Goal: Information Seeking & Learning: Learn about a topic

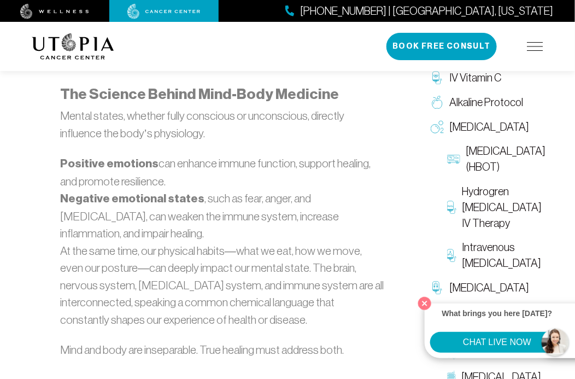
scroll to position [820, 0]
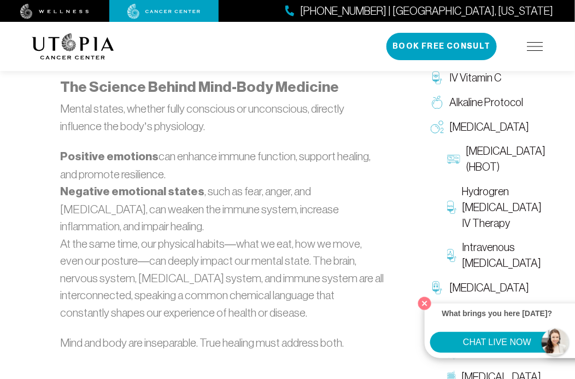
click at [426, 303] on button "Close" at bounding box center [425, 303] width 19 height 19
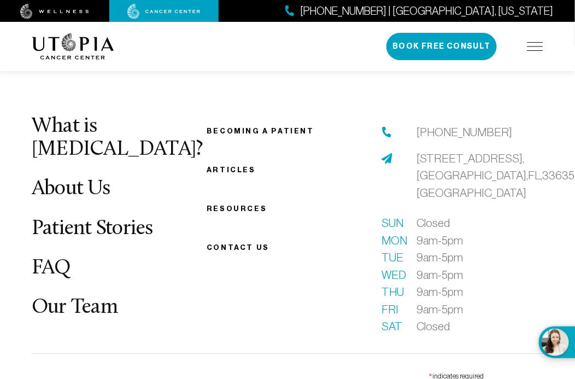
scroll to position [2296, 0]
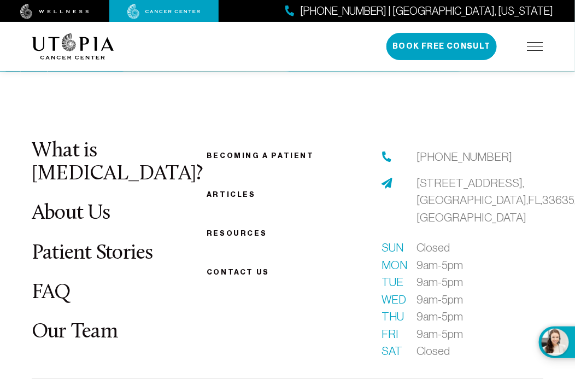
click at [90, 243] on link "Patient Stories" at bounding box center [92, 253] width 121 height 21
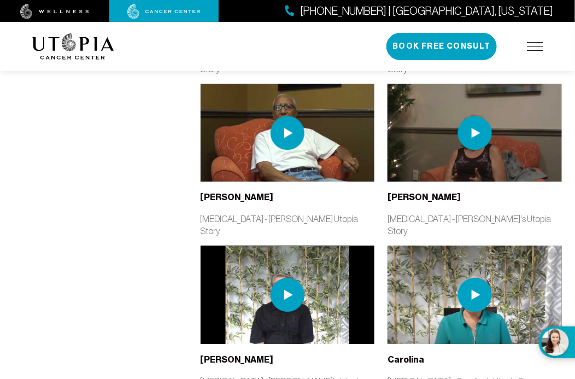
scroll to position [2132, 0]
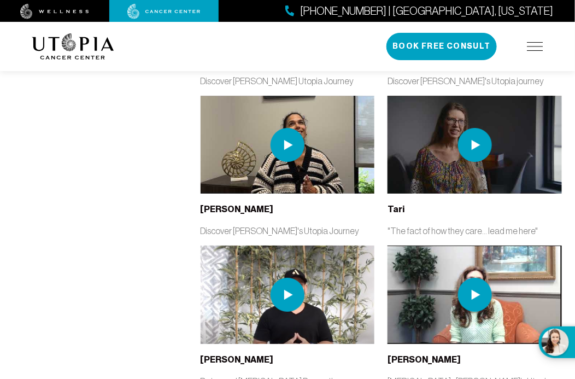
scroll to position [3444, 0]
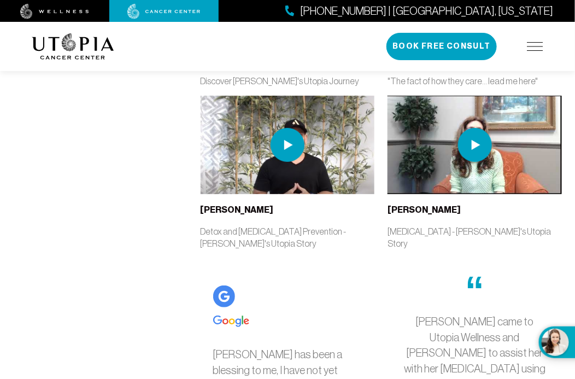
drag, startPoint x: 274, startPoint y: 200, endPoint x: 338, endPoint y: 207, distance: 63.8
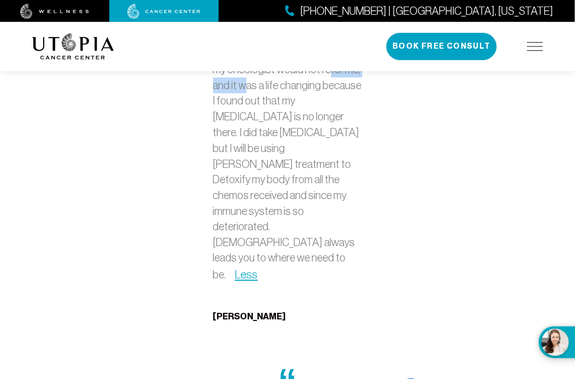
scroll to position [3827, 0]
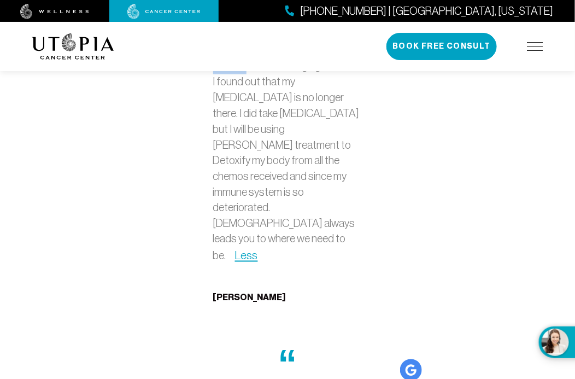
drag, startPoint x: 267, startPoint y: 214, endPoint x: 306, endPoint y: 210, distance: 39.0
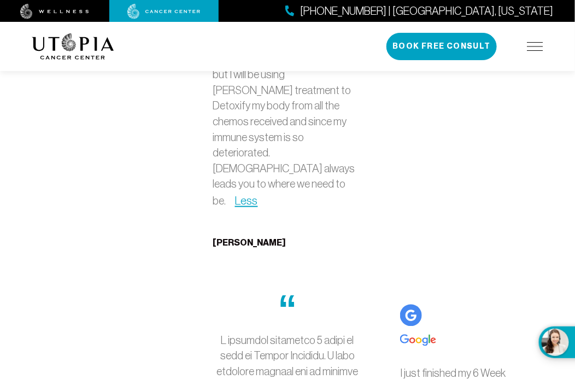
drag, startPoint x: 309, startPoint y: 230, endPoint x: 364, endPoint y: 238, distance: 55.3
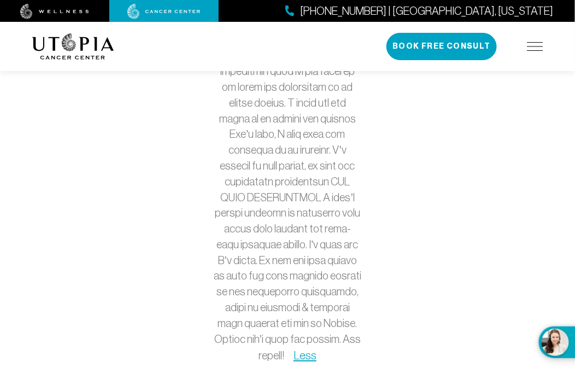
scroll to position [4593, 0]
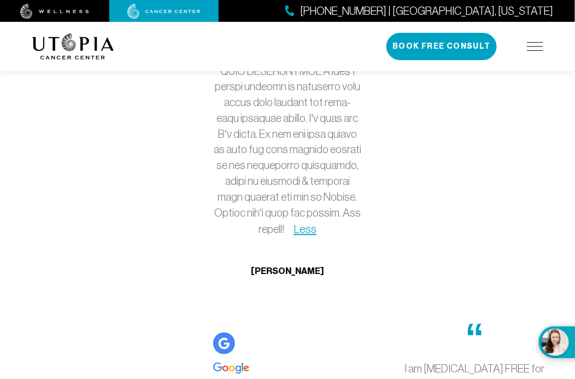
scroll to position [4757, 0]
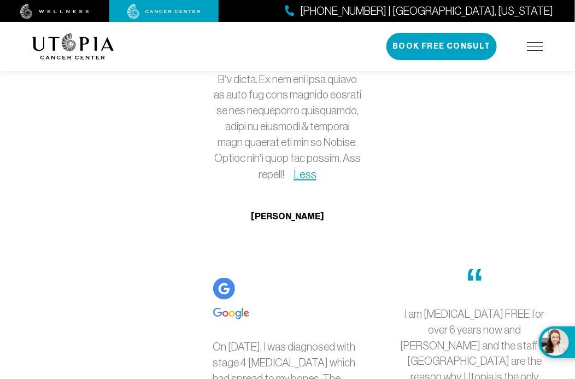
drag, startPoint x: 290, startPoint y: 161, endPoint x: 338, endPoint y: 159, distance: 48.2
drag, startPoint x: 260, startPoint y: 196, endPoint x: 301, endPoint y: 194, distance: 41.1
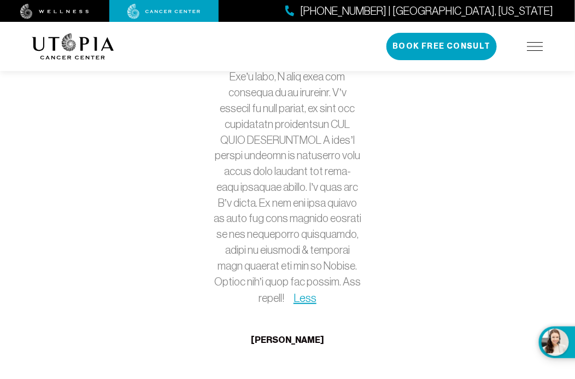
scroll to position [4593, 0]
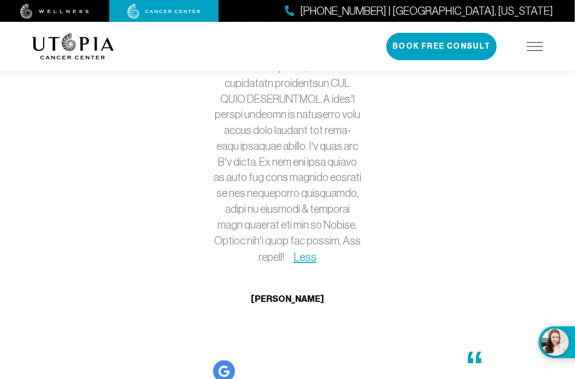
scroll to position [4647, 0]
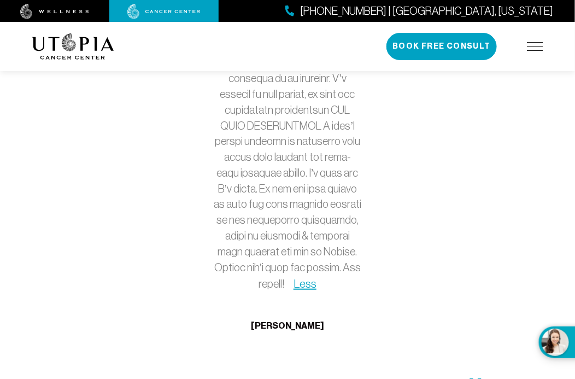
drag, startPoint x: 436, startPoint y: 270, endPoint x: 458, endPoint y: 268, distance: 21.9
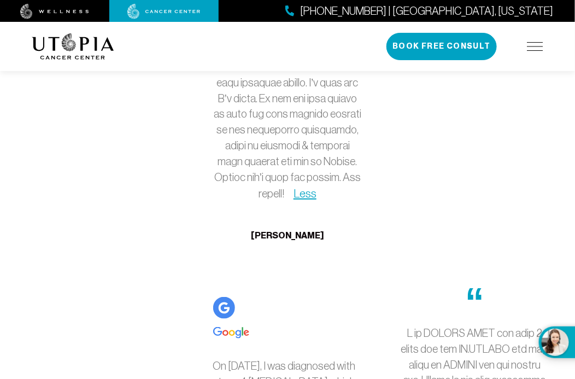
scroll to position [4757, 0]
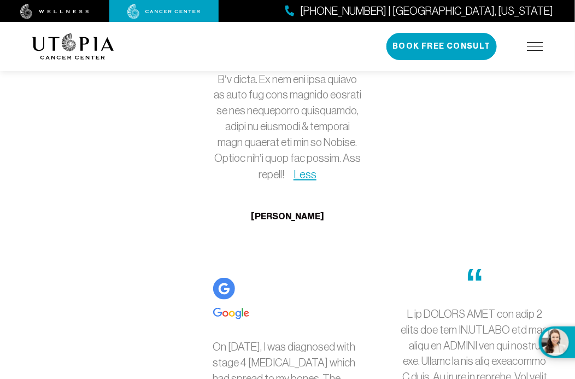
drag, startPoint x: 416, startPoint y: 258, endPoint x: 442, endPoint y: 260, distance: 26.3
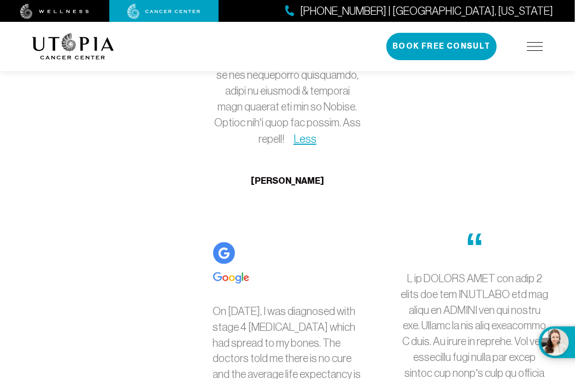
scroll to position [4811, 0]
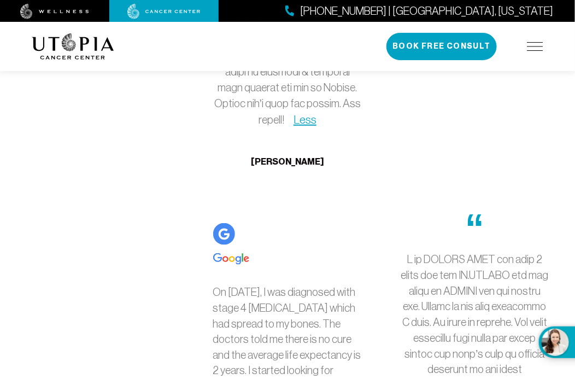
drag, startPoint x: 449, startPoint y: 219, endPoint x: 483, endPoint y: 217, distance: 34.0
drag, startPoint x: 446, startPoint y: 235, endPoint x: 485, endPoint y: 236, distance: 38.8
drag, startPoint x: 429, startPoint y: 245, endPoint x: 489, endPoint y: 253, distance: 61.2
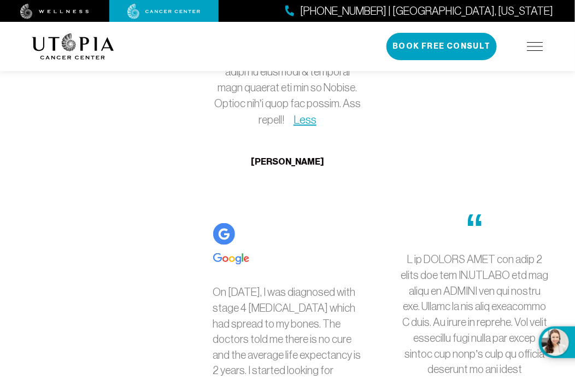
drag, startPoint x: 476, startPoint y: 247, endPoint x: 506, endPoint y: 243, distance: 30.9
drag, startPoint x: 438, startPoint y: 262, endPoint x: 467, endPoint y: 257, distance: 30.0
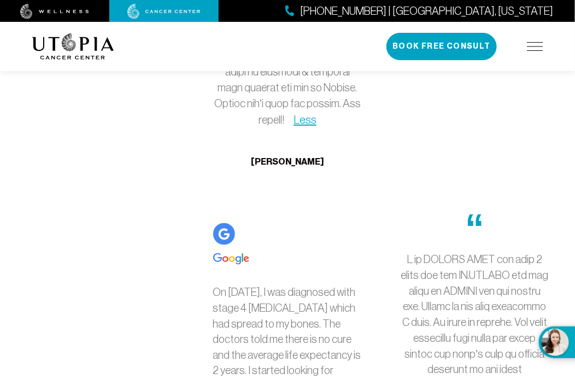
scroll to position [4866, 0]
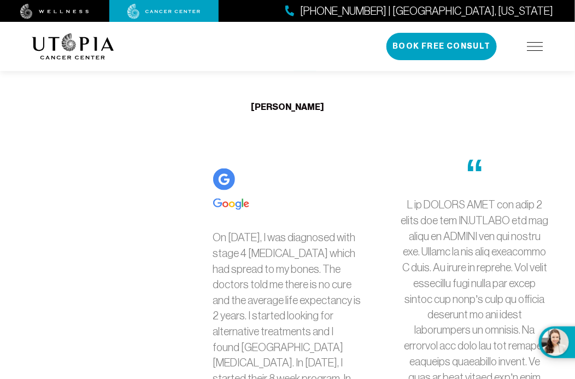
drag, startPoint x: 483, startPoint y: 273, endPoint x: 539, endPoint y: 262, distance: 57.3
drag, startPoint x: 425, startPoint y: 285, endPoint x: 461, endPoint y: 286, distance: 36.1
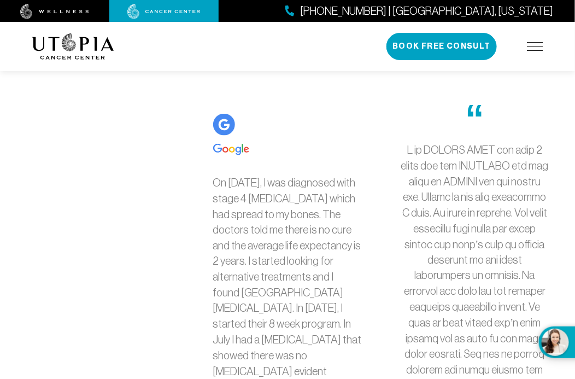
drag, startPoint x: 410, startPoint y: 249, endPoint x: 446, endPoint y: 255, distance: 36.6
drag, startPoint x: 466, startPoint y: 264, endPoint x: 498, endPoint y: 264, distance: 31.2
drag, startPoint x: 428, startPoint y: 296, endPoint x: 448, endPoint y: 295, distance: 19.8
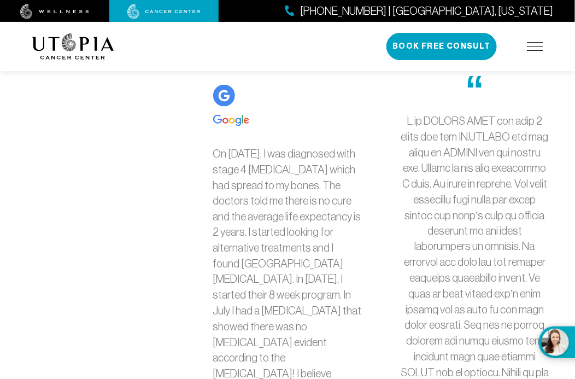
scroll to position [4975, 0]
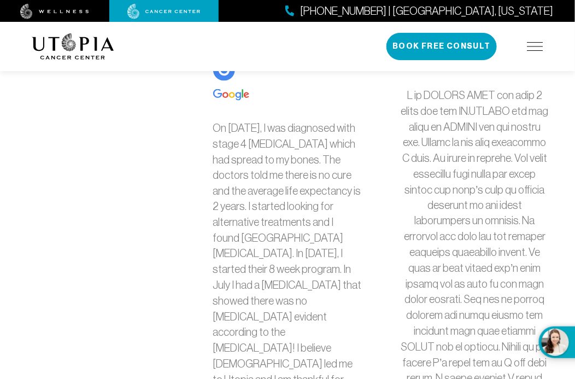
drag, startPoint x: 414, startPoint y: 256, endPoint x: 446, endPoint y: 258, distance: 32.3
drag, startPoint x: 478, startPoint y: 257, endPoint x: 514, endPoint y: 252, distance: 35.9
drag, startPoint x: 417, startPoint y: 273, endPoint x: 455, endPoint y: 270, distance: 38.4
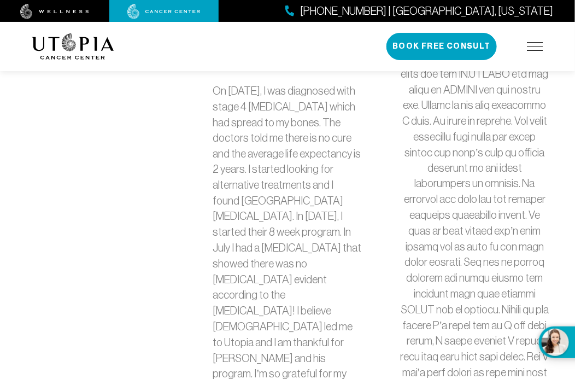
scroll to position [5030, 0]
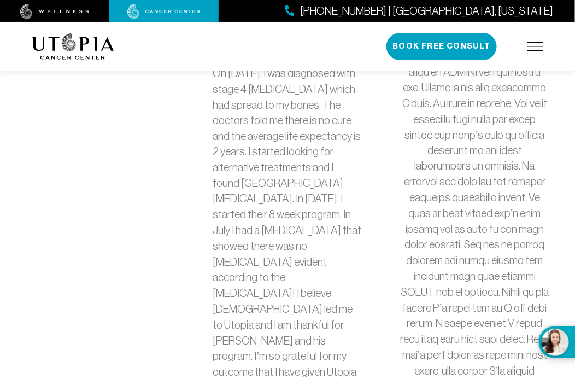
drag, startPoint x: 465, startPoint y: 234, endPoint x: 479, endPoint y: 241, distance: 16.2
click at [479, 241] on p "Less" at bounding box center [474, 380] width 149 height 694
drag, startPoint x: 416, startPoint y: 281, endPoint x: 461, endPoint y: 275, distance: 46.3
click at [461, 275] on p "Less" at bounding box center [474, 380] width 149 height 694
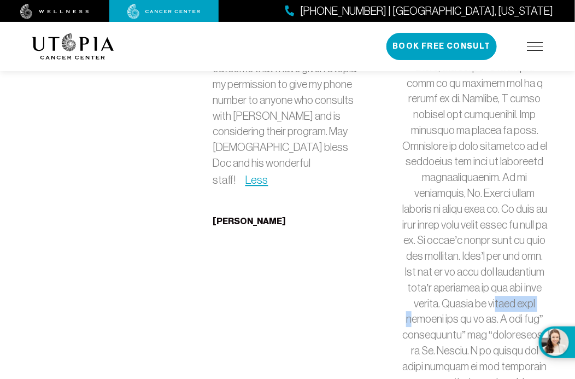
scroll to position [5358, 0]
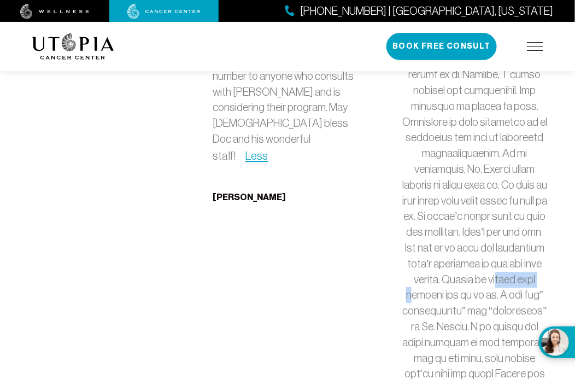
drag, startPoint x: 423, startPoint y: 270, endPoint x: 473, endPoint y: 261, distance: 50.4
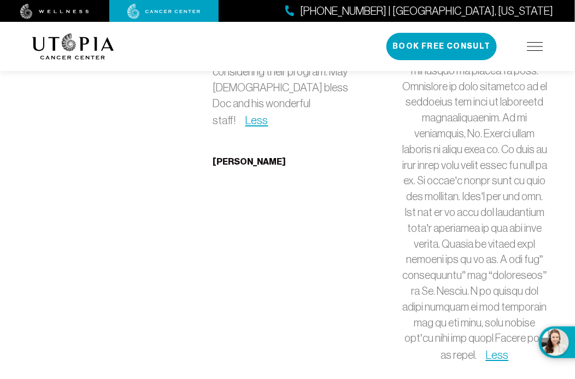
scroll to position [5413, 0]
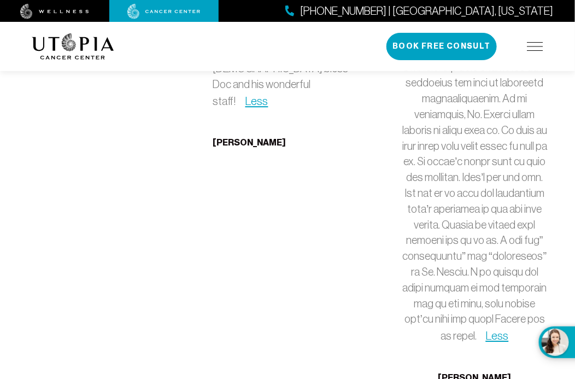
drag, startPoint x: 416, startPoint y: 225, endPoint x: 451, endPoint y: 223, distance: 35.6
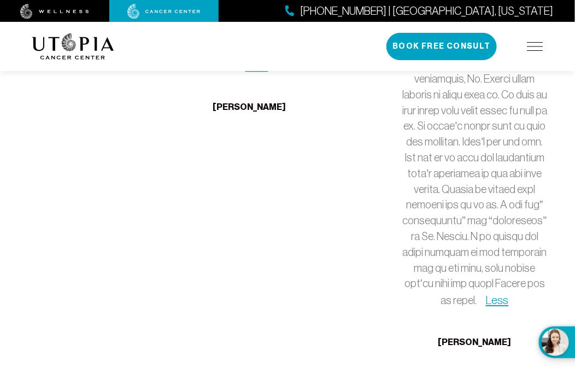
scroll to position [5467, 0]
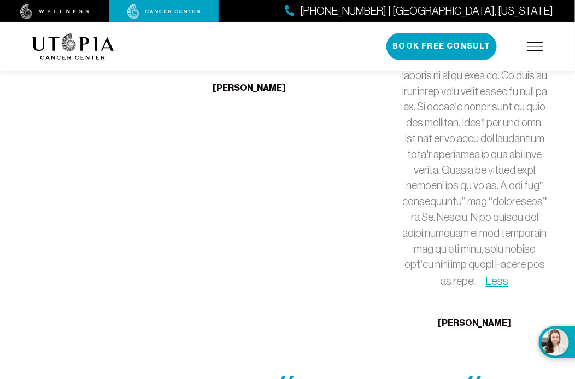
drag, startPoint x: 414, startPoint y: 219, endPoint x: 460, endPoint y: 215, distance: 46.6
drag, startPoint x: 411, startPoint y: 267, endPoint x: 446, endPoint y: 261, distance: 35.6
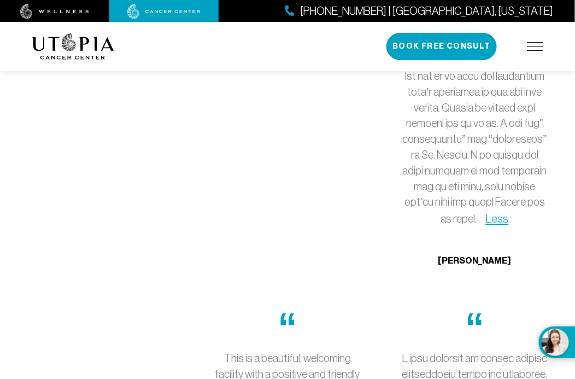
scroll to position [5577, 0]
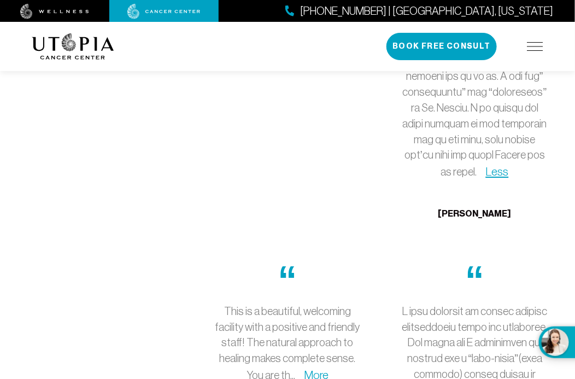
drag, startPoint x: 405, startPoint y: 188, endPoint x: 440, endPoint y: 188, distance: 35.0
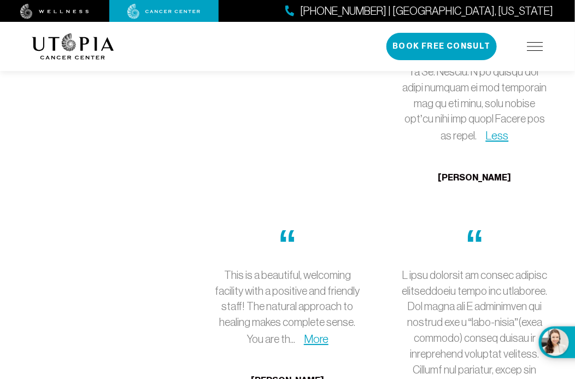
scroll to position [5631, 0]
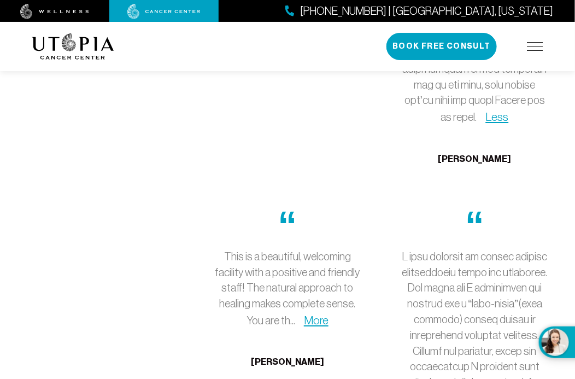
drag, startPoint x: 410, startPoint y: 199, endPoint x: 452, endPoint y: 196, distance: 42.2
drag, startPoint x: 412, startPoint y: 258, endPoint x: 443, endPoint y: 255, distance: 30.7
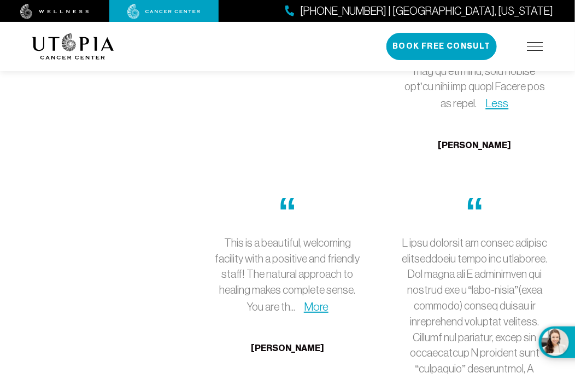
scroll to position [5686, 0]
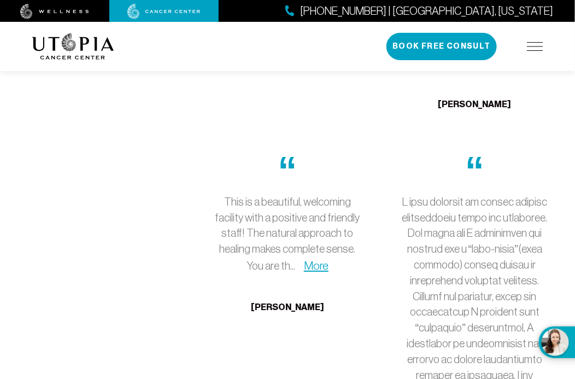
drag, startPoint x: 421, startPoint y: 238, endPoint x: 475, endPoint y: 237, distance: 53.6
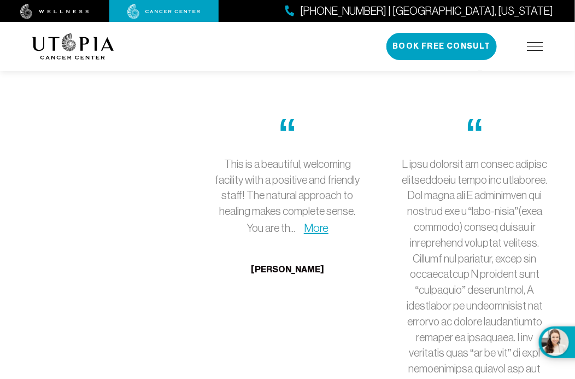
scroll to position [5741, 0]
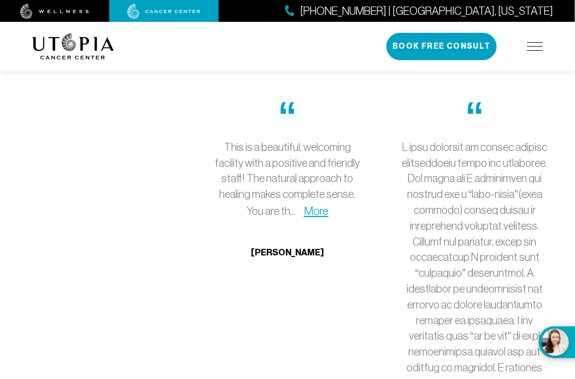
drag, startPoint x: 410, startPoint y: 225, endPoint x: 446, endPoint y: 223, distance: 36.1
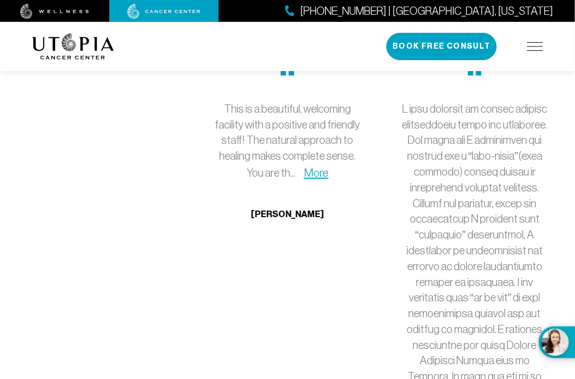
scroll to position [5795, 0]
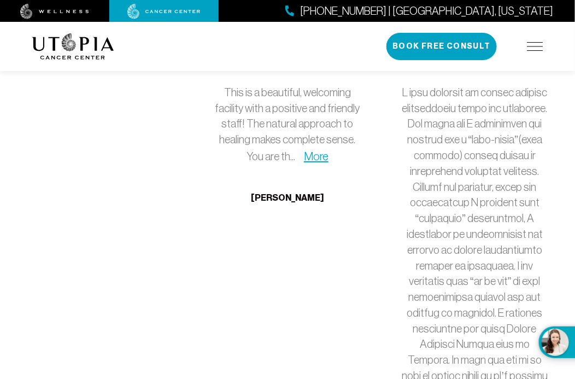
drag, startPoint x: 410, startPoint y: 191, endPoint x: 442, endPoint y: 194, distance: 32.4
drag, startPoint x: 448, startPoint y: 207, endPoint x: 474, endPoint y: 203, distance: 26.0
drag, startPoint x: 428, startPoint y: 235, endPoint x: 478, endPoint y: 232, distance: 50.4
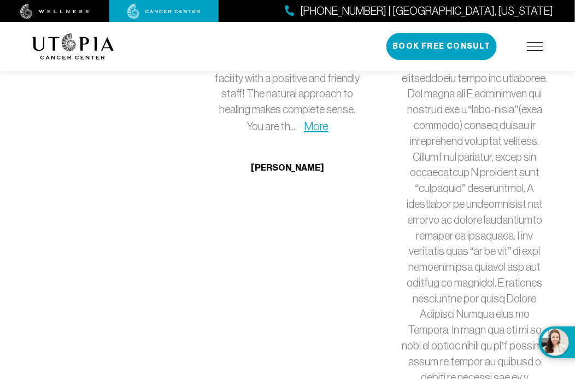
scroll to position [5850, 0]
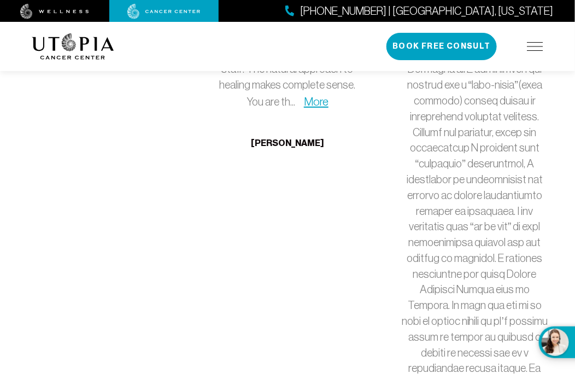
drag, startPoint x: 428, startPoint y: 200, endPoint x: 473, endPoint y: 196, distance: 45.5
click at [473, 196] on p "Less" at bounding box center [474, 369] width 149 height 678
drag, startPoint x: 418, startPoint y: 211, endPoint x: 487, endPoint y: 211, distance: 68.3
click at [487, 211] on p "Less" at bounding box center [474, 369] width 149 height 678
drag, startPoint x: 419, startPoint y: 261, endPoint x: 471, endPoint y: 259, distance: 52.6
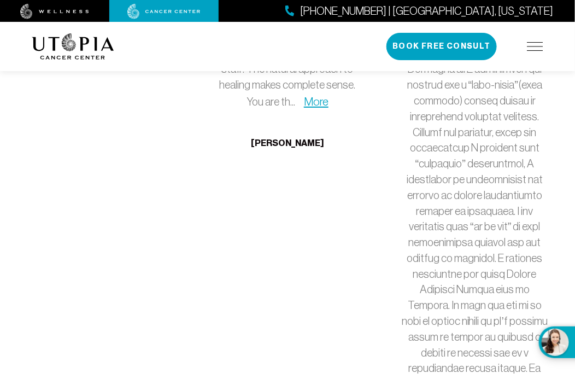
click at [471, 259] on p "Less" at bounding box center [474, 369] width 149 height 678
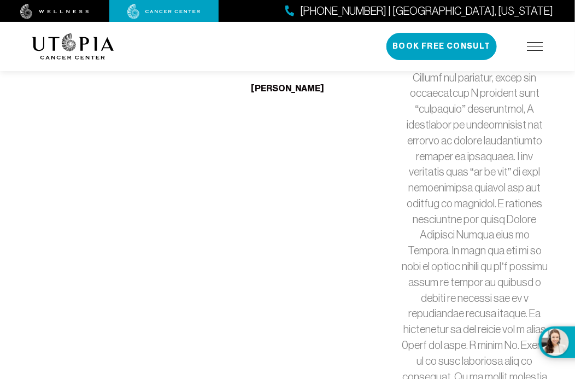
drag, startPoint x: 464, startPoint y: 237, endPoint x: 506, endPoint y: 239, distance: 42.2
click at [506, 239] on p "Less" at bounding box center [474, 314] width 149 height 678
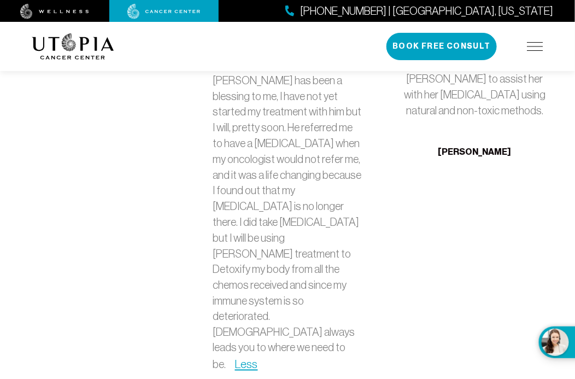
scroll to position [3717, 0]
drag, startPoint x: 413, startPoint y: 291, endPoint x: 454, endPoint y: 283, distance: 41.8
